Goal: Information Seeking & Learning: Learn about a topic

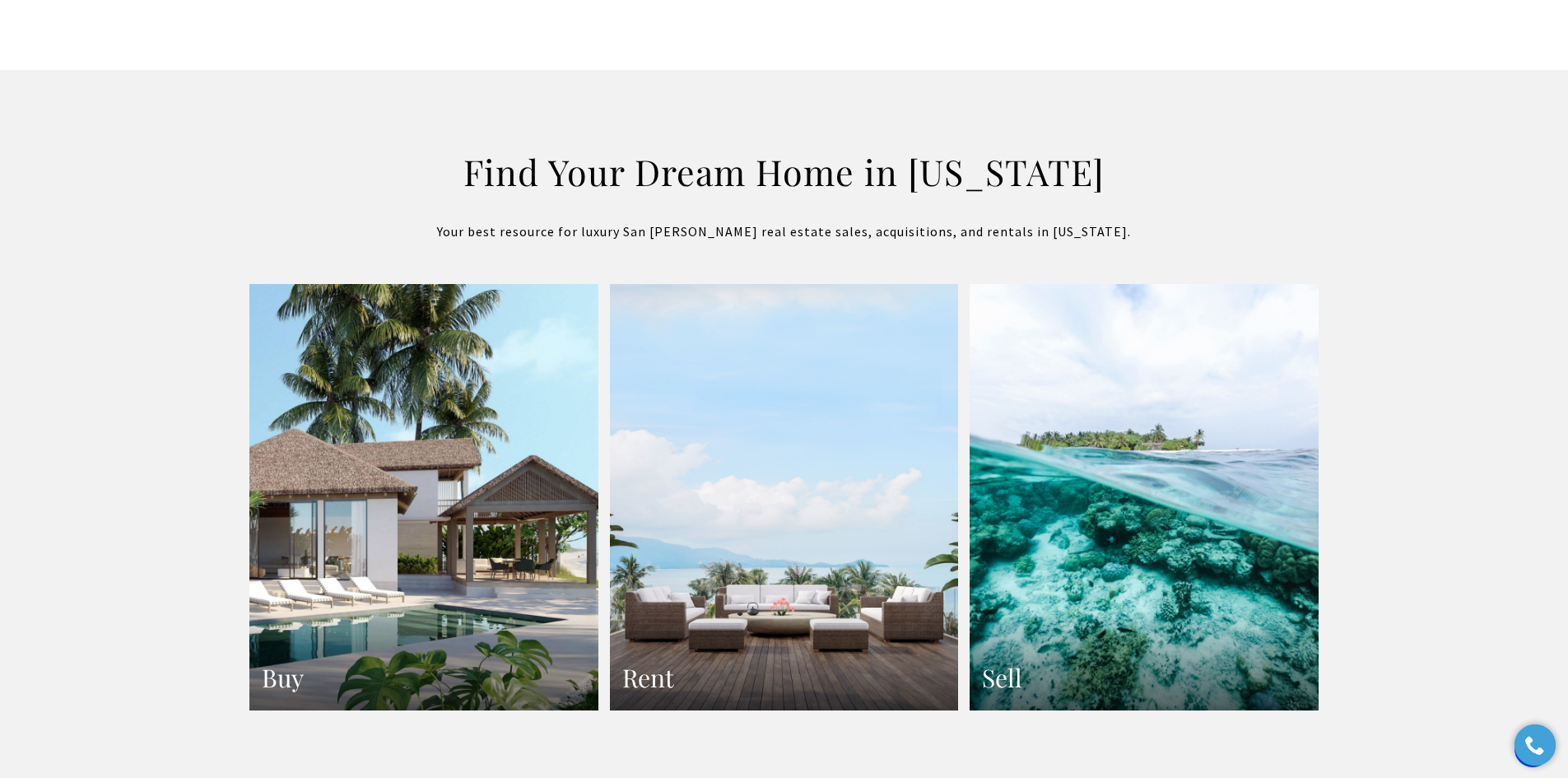
scroll to position [2788, 0]
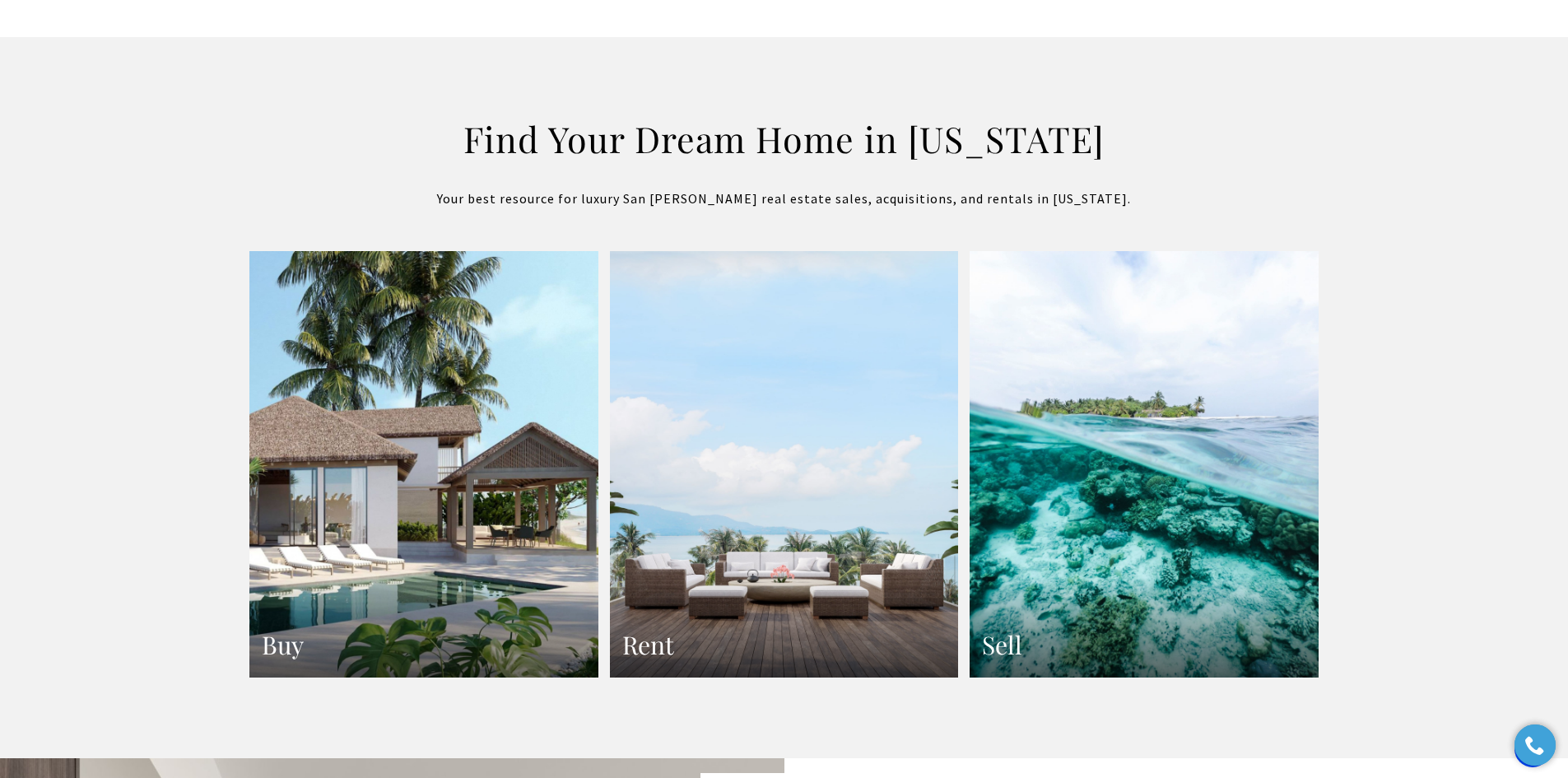
click at [723, 377] on link "Rent" at bounding box center [784, 465] width 350 height 427
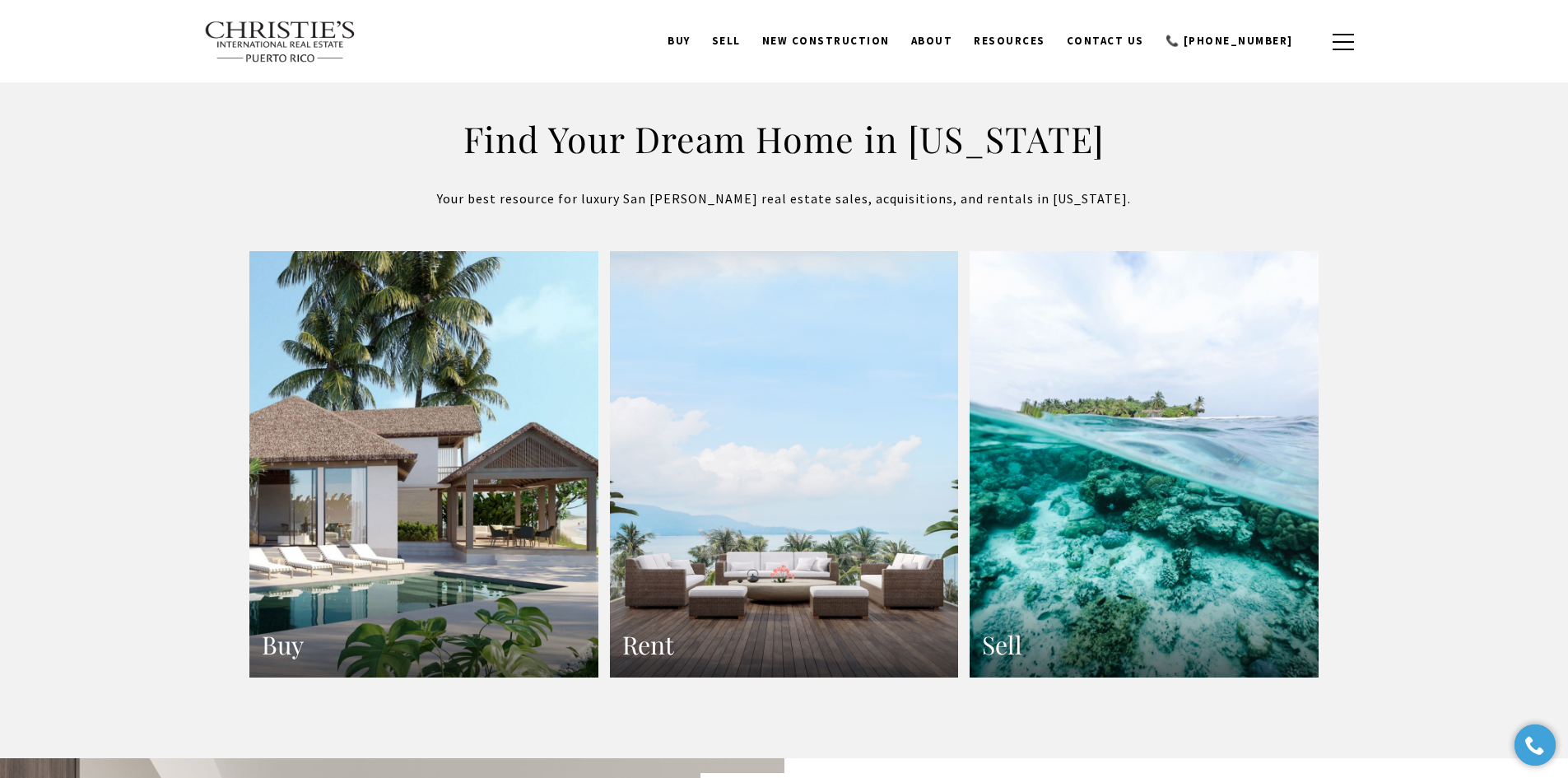
click at [224, 187] on section "Find Your Dream Home in Puerto Rico Your best resource for luxury San Juan real…" at bounding box center [784, 144] width 1568 height 214
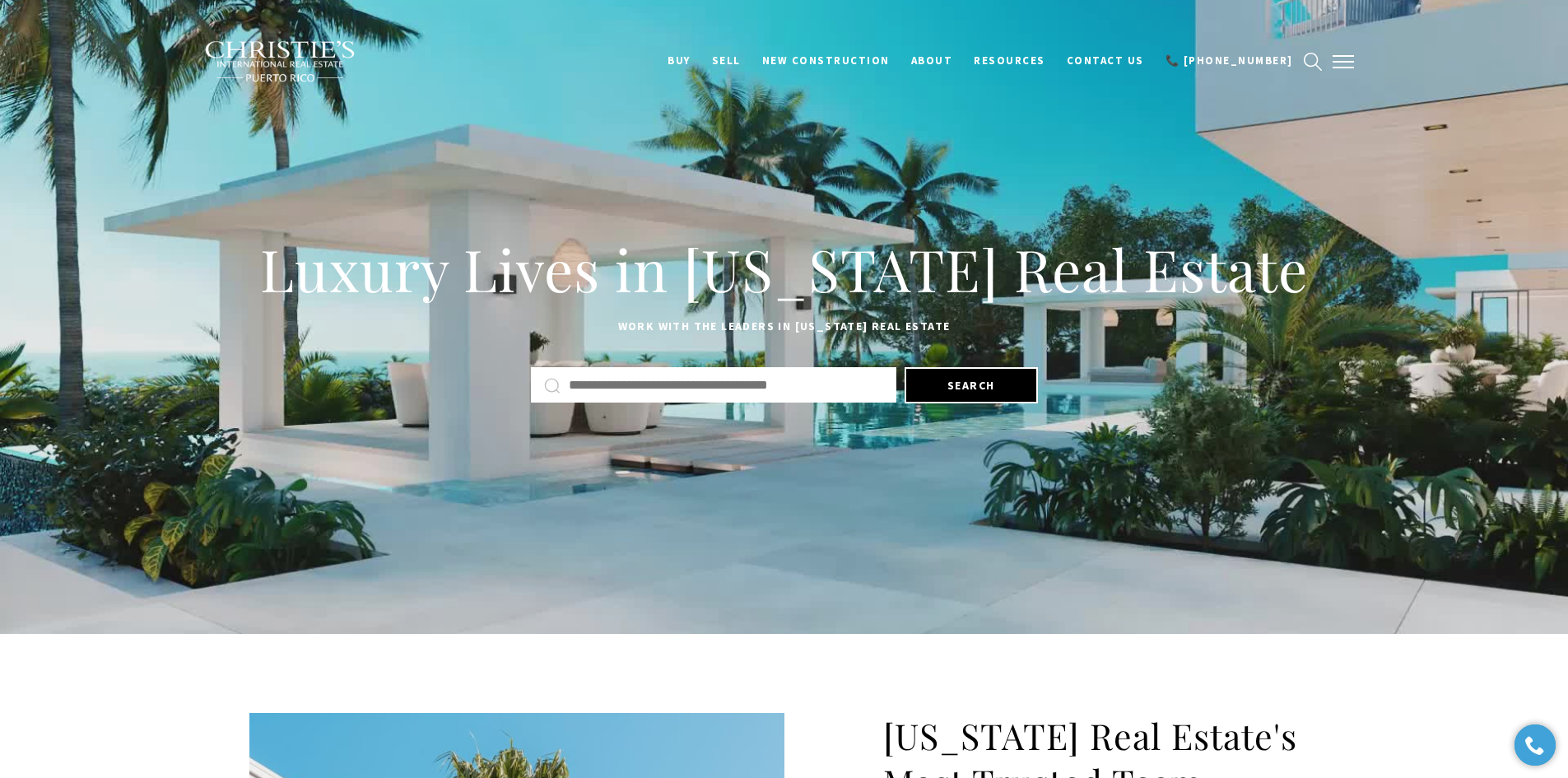
click at [1346, 51] on button "button" at bounding box center [1344, 61] width 43 height 48
